Goal: Task Accomplishment & Management: Complete application form

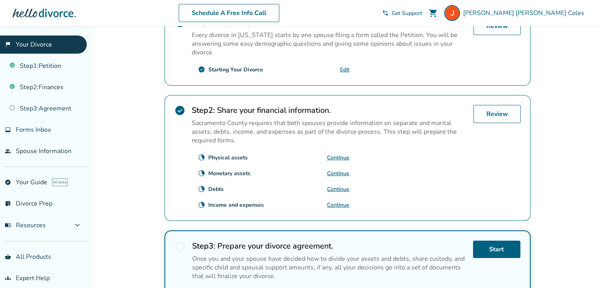
scroll to position [200, 0]
click at [505, 105] on link "Review" at bounding box center [496, 114] width 47 height 18
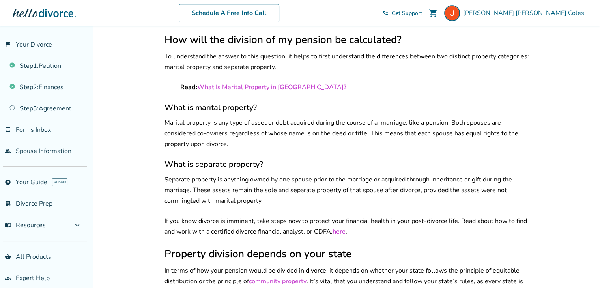
scroll to position [738, 0]
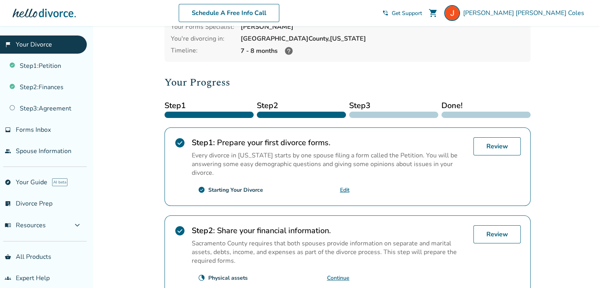
scroll to position [139, 0]
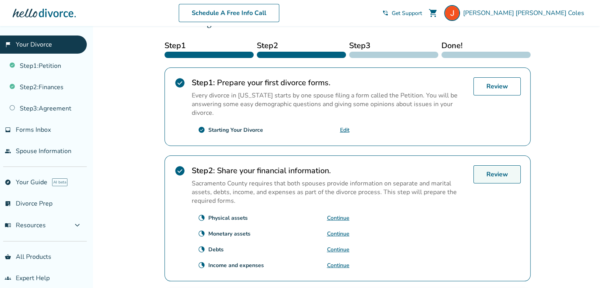
click at [492, 165] on link "Review" at bounding box center [496, 174] width 47 height 18
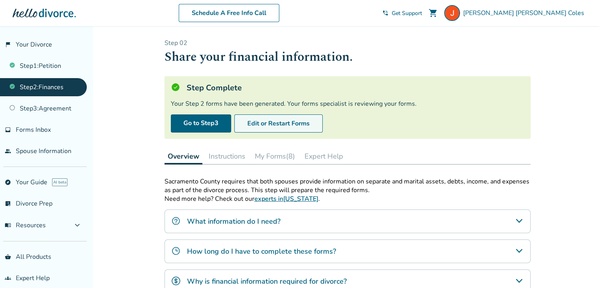
click at [303, 129] on button "Edit or Restart Forms" at bounding box center [278, 123] width 88 height 18
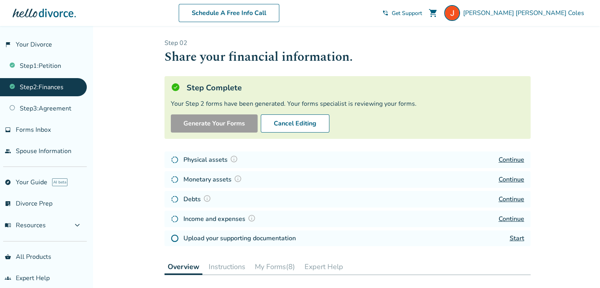
click at [517, 238] on link "Start" at bounding box center [517, 238] width 15 height 9
